Goal: Check status: Check status

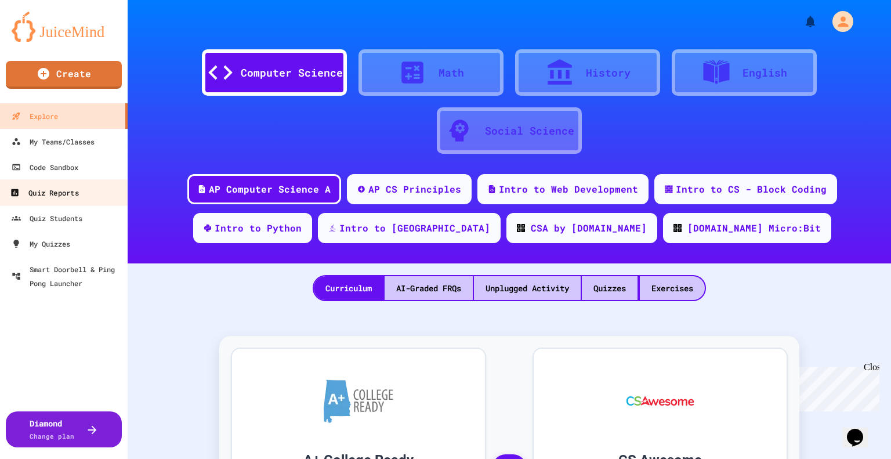
click at [74, 194] on div "Quiz Reports" at bounding box center [44, 193] width 68 height 15
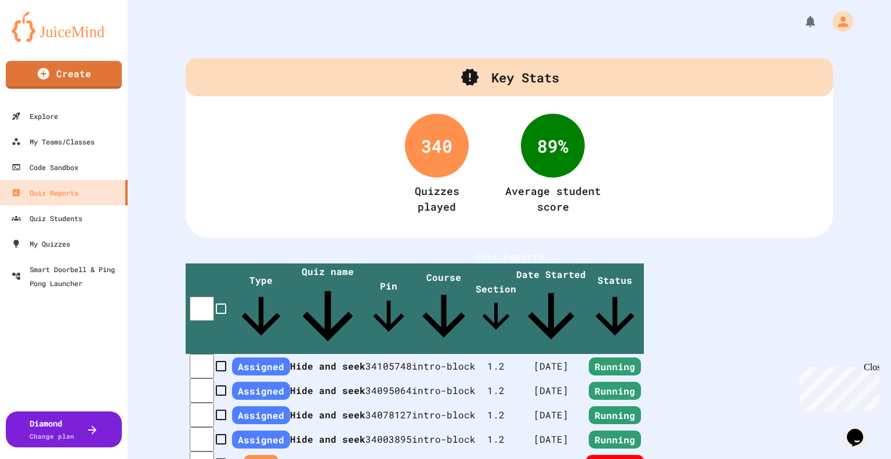
click at [320, 378] on th "Hide and seek" at bounding box center [327, 390] width 75 height 24
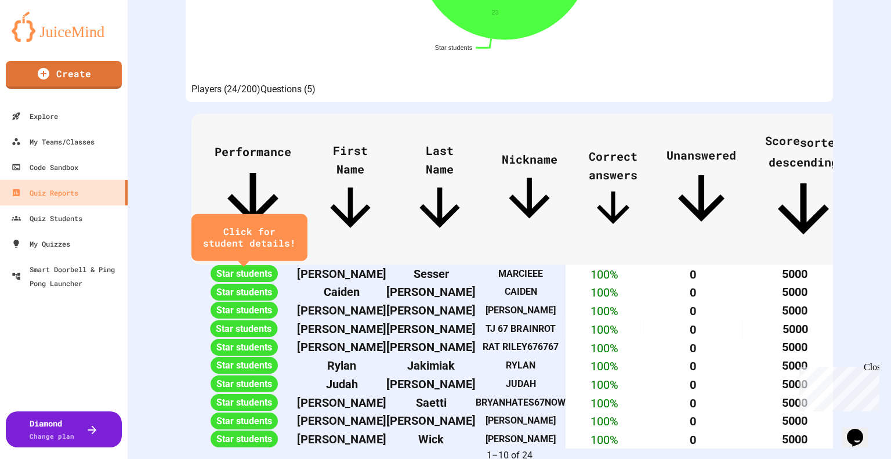
scroll to position [406, 0]
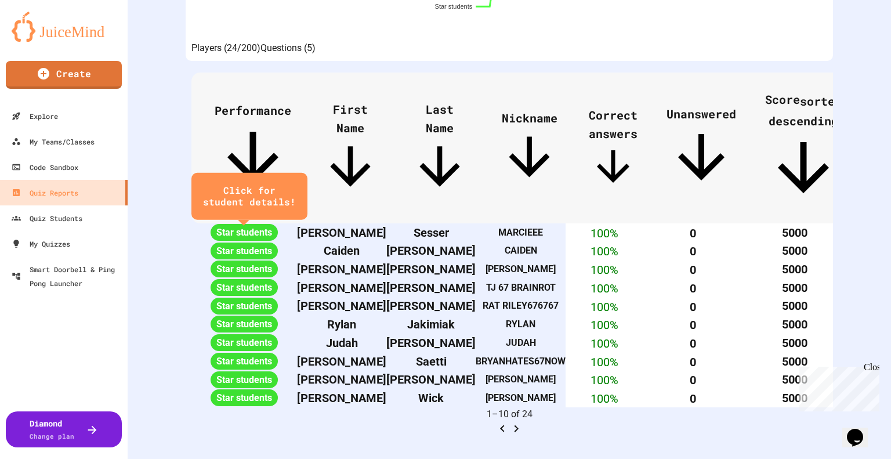
click at [450, 109] on span "Last Name" at bounding box center [440, 150] width 60 height 96
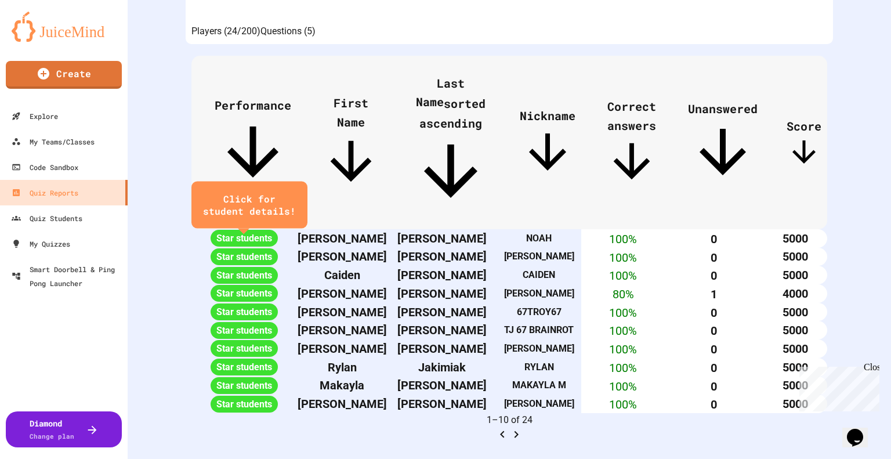
scroll to position [565, 0]
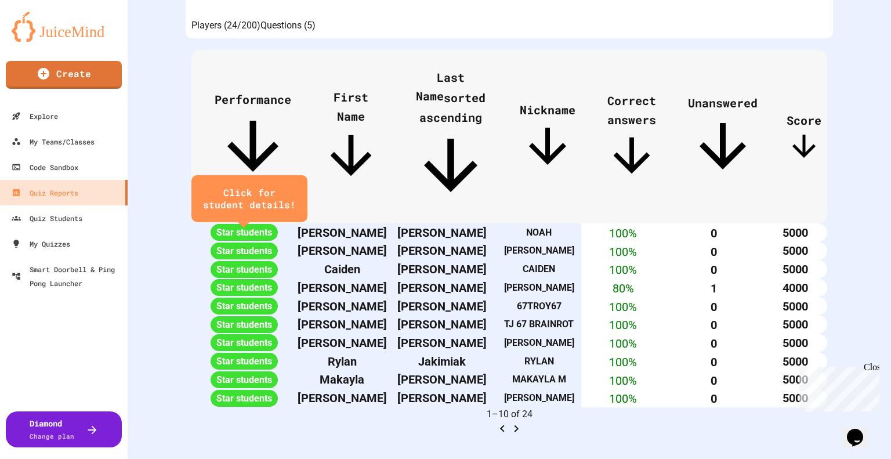
click at [870, 368] on div "Close" at bounding box center [871, 369] width 15 height 15
click at [519, 425] on icon "Go to next page" at bounding box center [517, 428] width 4 height 7
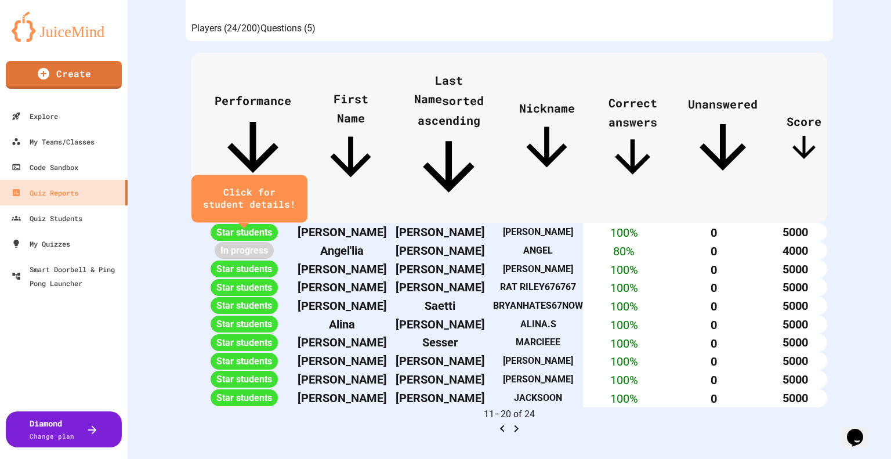
click at [523, 422] on icon "Go to next page" at bounding box center [516, 429] width 14 height 14
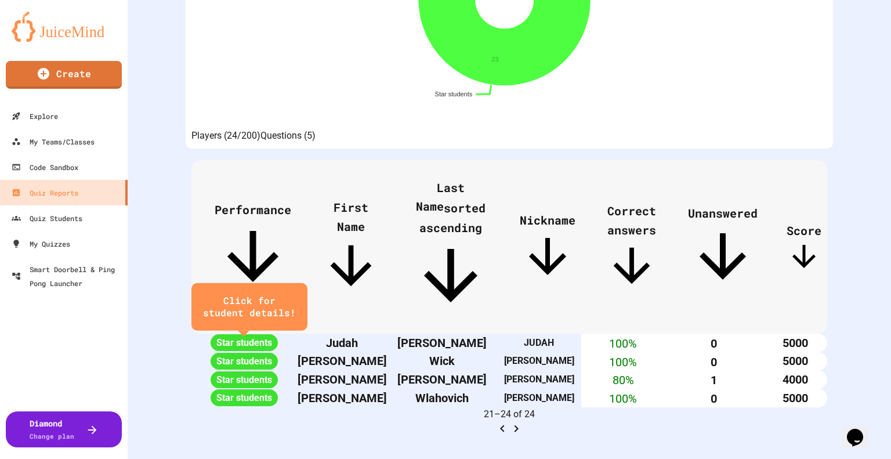
scroll to position [319, 0]
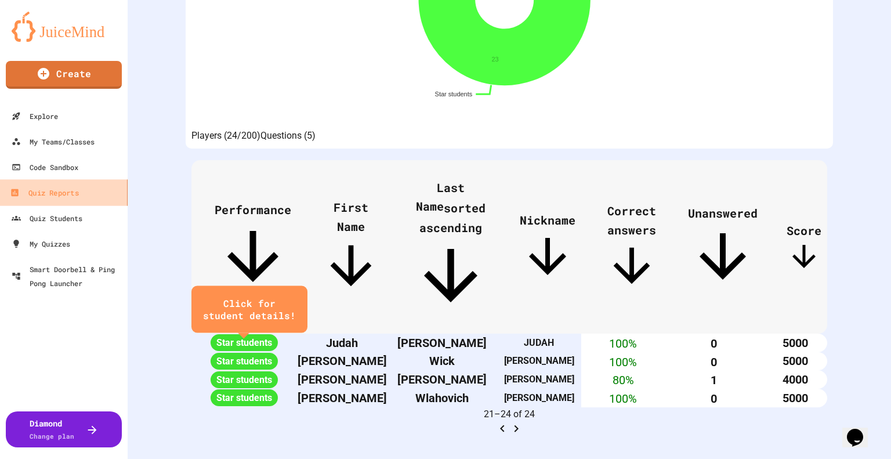
click at [89, 193] on link "Quiz Reports" at bounding box center [64, 192] width 132 height 26
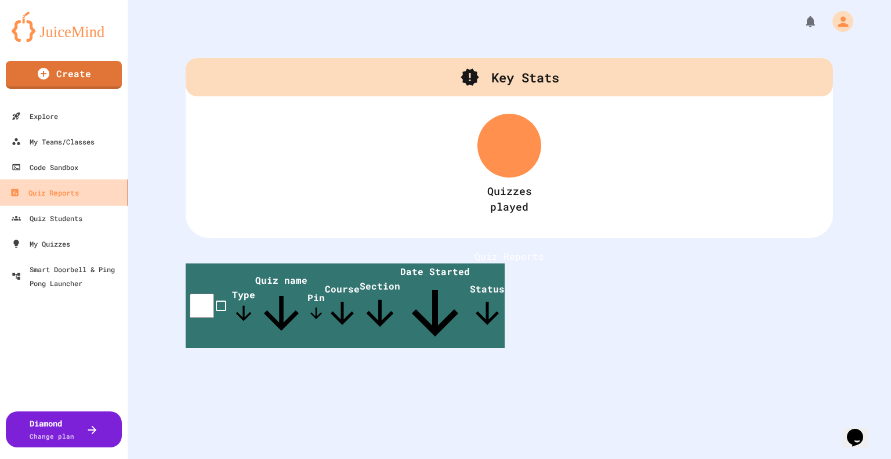
scroll to position [171, 0]
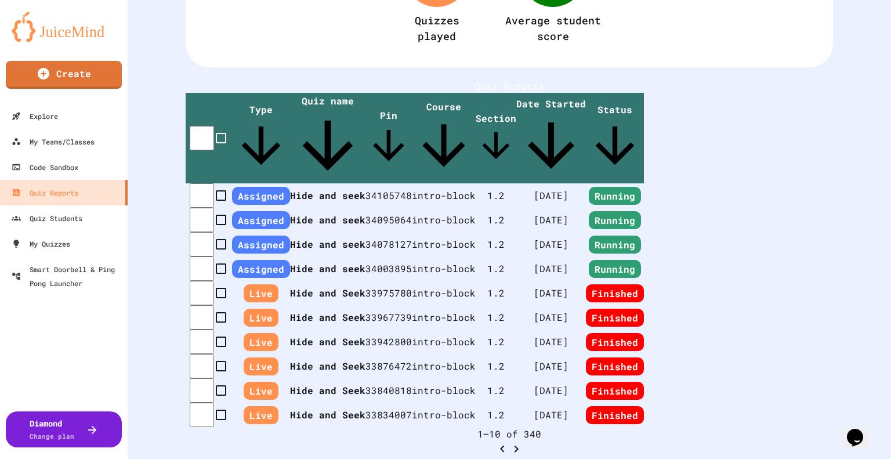
click at [297, 183] on th "Hide and seek" at bounding box center [327, 195] width 75 height 24
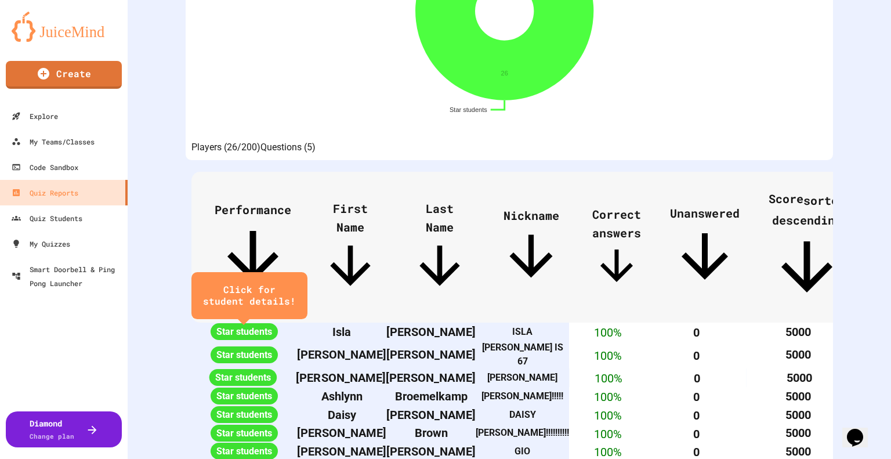
scroll to position [348, 0]
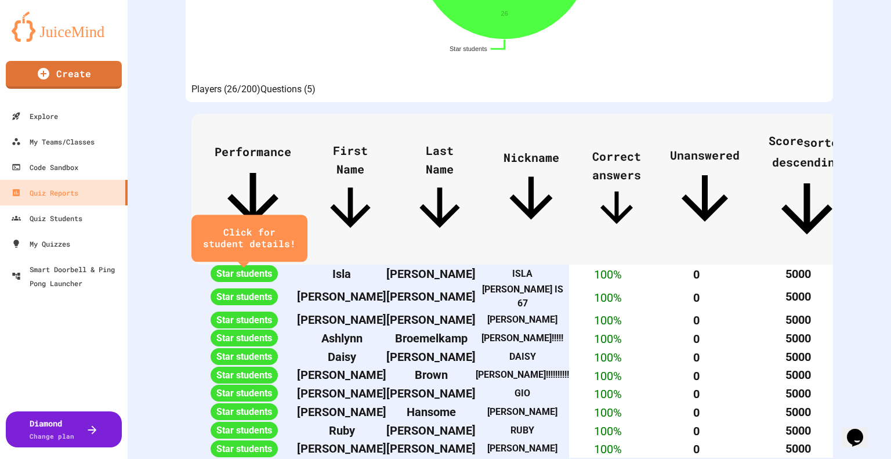
click at [443, 166] on span "Last Name" at bounding box center [440, 191] width 60 height 96
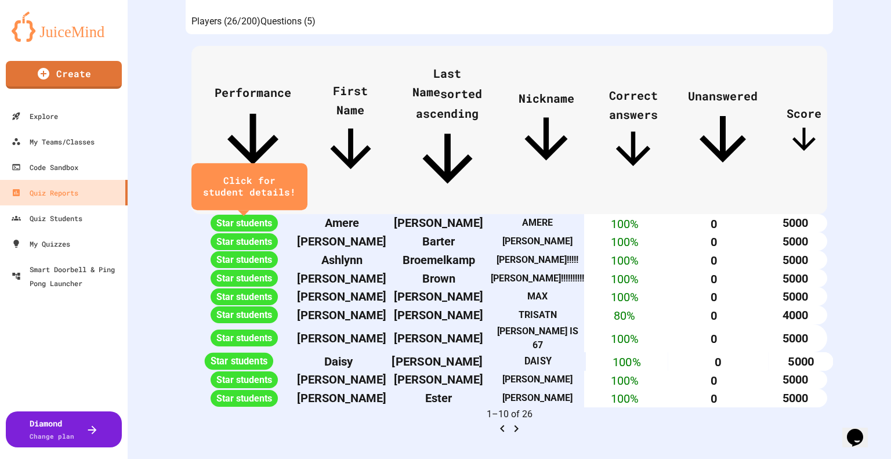
scroll to position [565, 0]
click at [523, 422] on icon "Go to next page" at bounding box center [516, 429] width 14 height 14
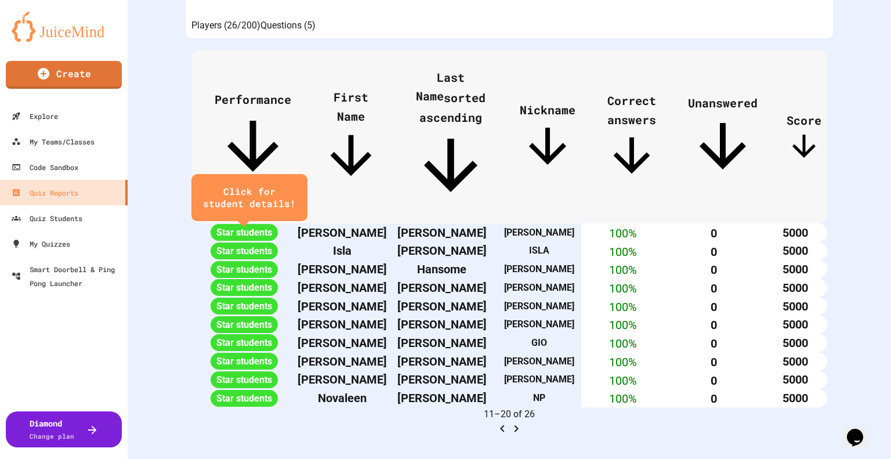
click at [523, 422] on icon "Go to next page" at bounding box center [516, 429] width 14 height 14
